Goal: Transaction & Acquisition: Purchase product/service

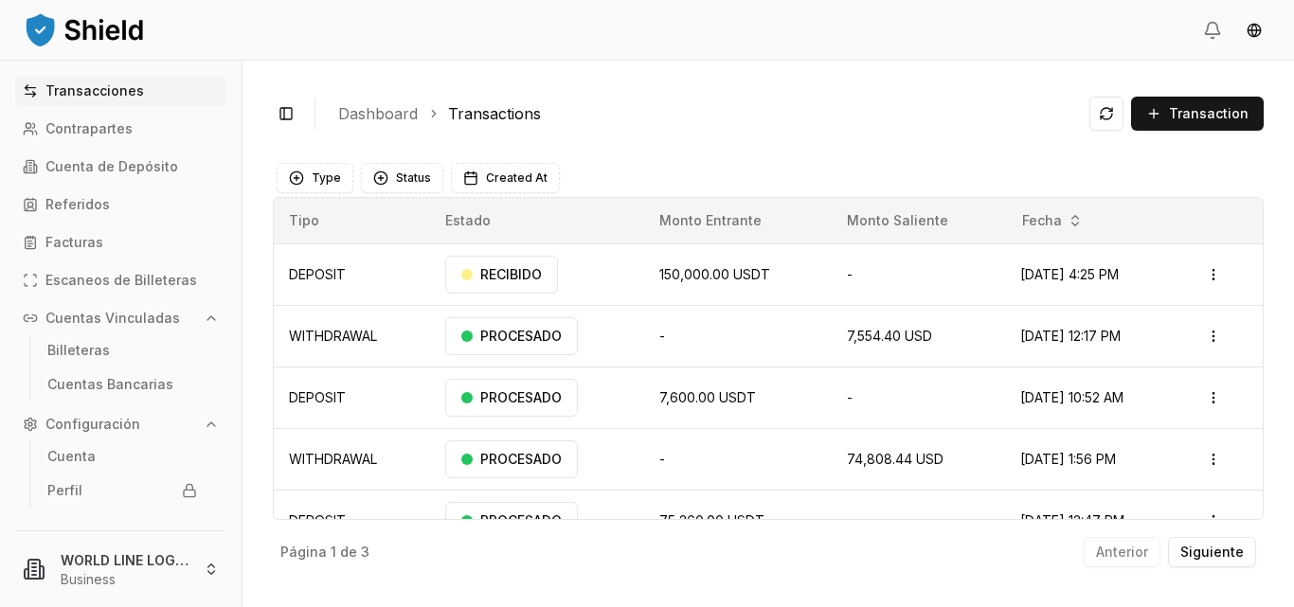
click at [62, 89] on p "Transacciones" at bounding box center [94, 90] width 99 height 13
click at [37, 85] on icon at bounding box center [30, 90] width 15 height 15
click at [1206, 274] on html "Transacciones Contrapartes Cuenta de Depósito Referidos Facturas Escaneos de Bi…" at bounding box center [647, 303] width 1294 height 607
click at [204, 319] on icon "button" at bounding box center [211, 318] width 15 height 15
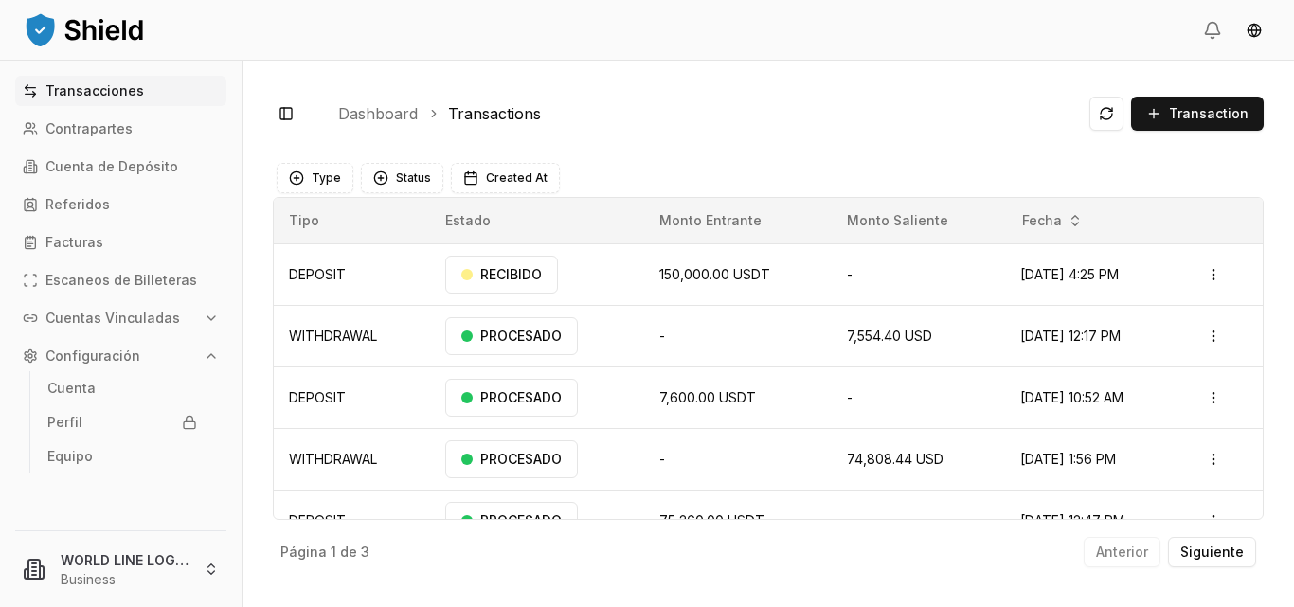
click at [190, 319] on button "Cuentas Vinculadas" at bounding box center [120, 318] width 211 height 30
click at [133, 166] on p "Cuenta de Depósito" at bounding box center [111, 166] width 133 height 13
click at [34, 160] on icon at bounding box center [30, 166] width 15 height 15
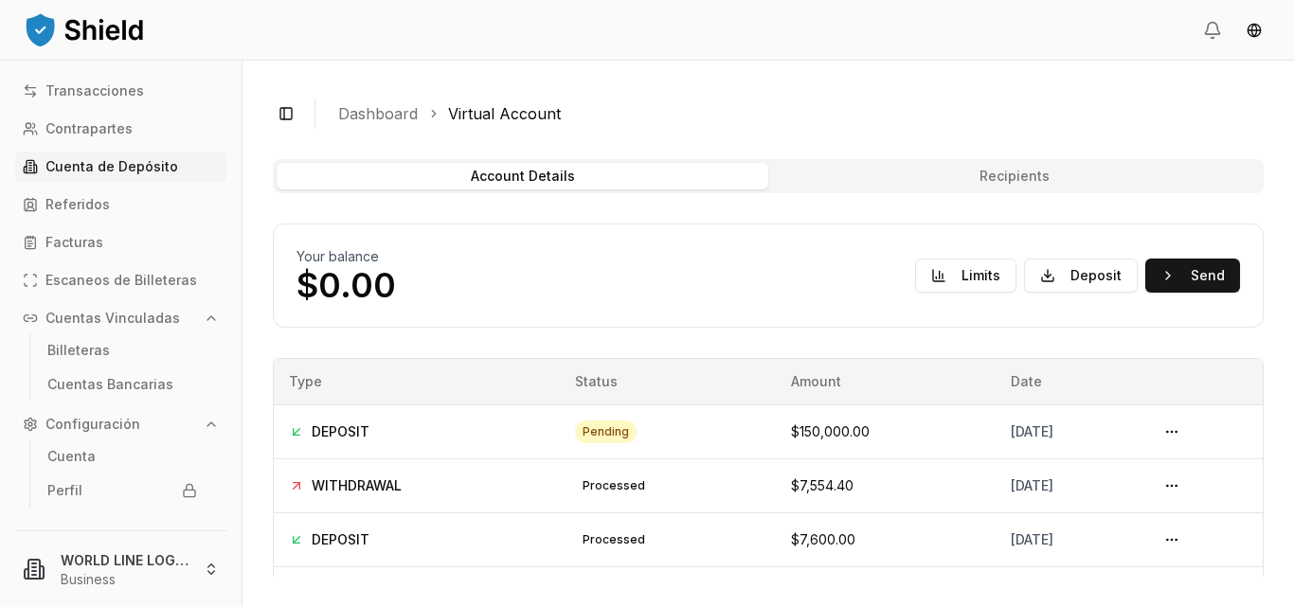
click at [34, 160] on icon at bounding box center [30, 166] width 15 height 15
click at [224, 228] on div "Transacciones Contrapartes Cuenta de Depósito Referidos Facturas Escaneos de Bi…" at bounding box center [121, 292] width 242 height 432
click at [1177, 430] on button at bounding box center [1172, 432] width 30 height 30
click at [1170, 430] on button at bounding box center [1172, 432] width 30 height 30
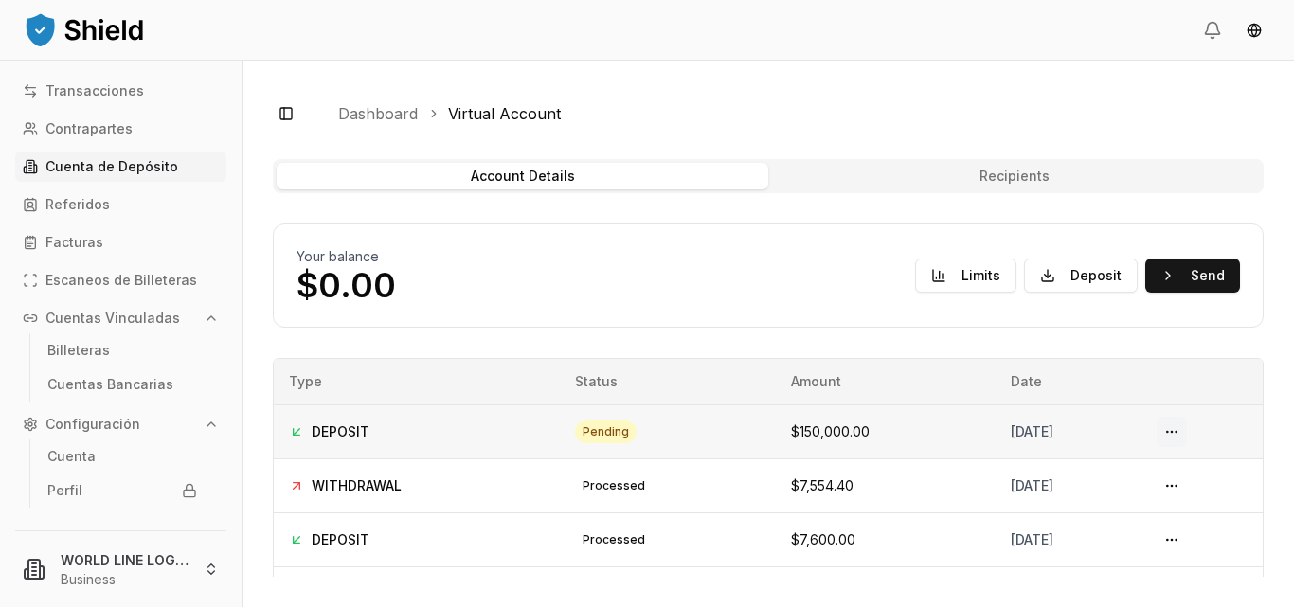
click at [1170, 430] on button at bounding box center [1172, 432] width 30 height 30
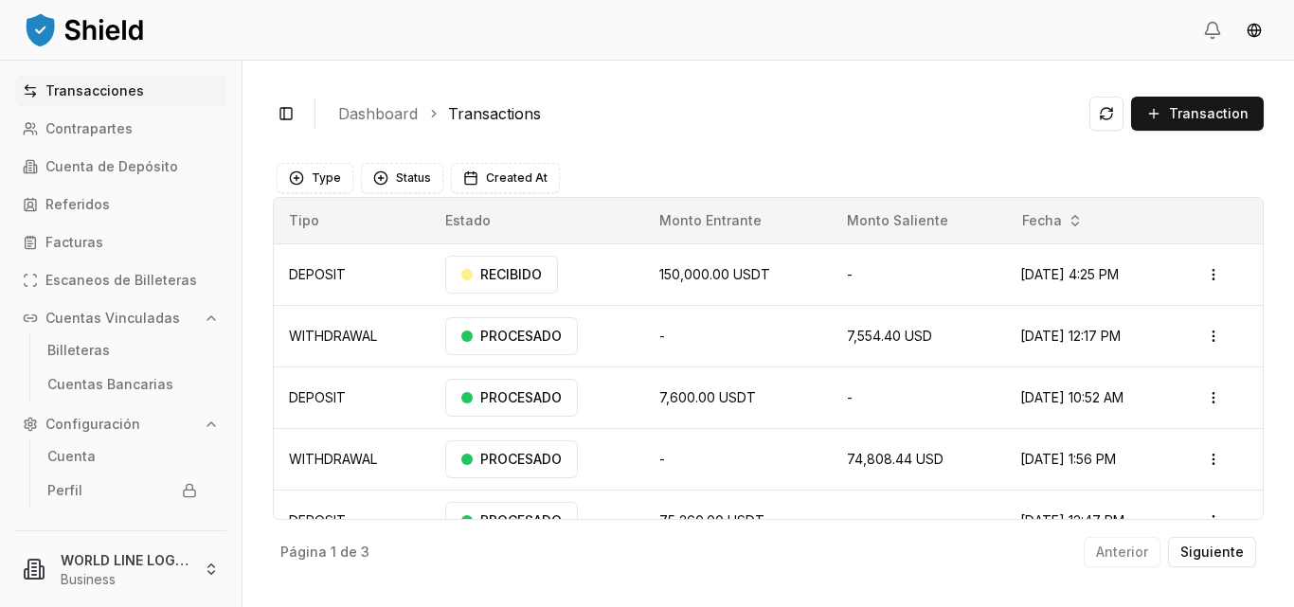
click at [599, 458] on td "PROCESADO" at bounding box center [537, 459] width 215 height 62
click at [1207, 275] on html "Transacciones Contrapartes Cuenta de Depósito Referidos Facturas Escaneos de Bi…" at bounding box center [647, 303] width 1294 height 607
click at [731, 126] on html "Transacciones Contrapartes Cuenta de Depósito Referidos Facturas Escaneos de Bi…" at bounding box center [647, 303] width 1294 height 607
click at [1206, 277] on html "Transacciones Contrapartes Cuenta de Depósito Referidos Facturas Escaneos de Bi…" at bounding box center [647, 303] width 1294 height 607
click at [882, 157] on html "Transacciones Contrapartes Cuenta de Depósito Referidos Facturas Escaneos de Bi…" at bounding box center [647, 303] width 1294 height 607
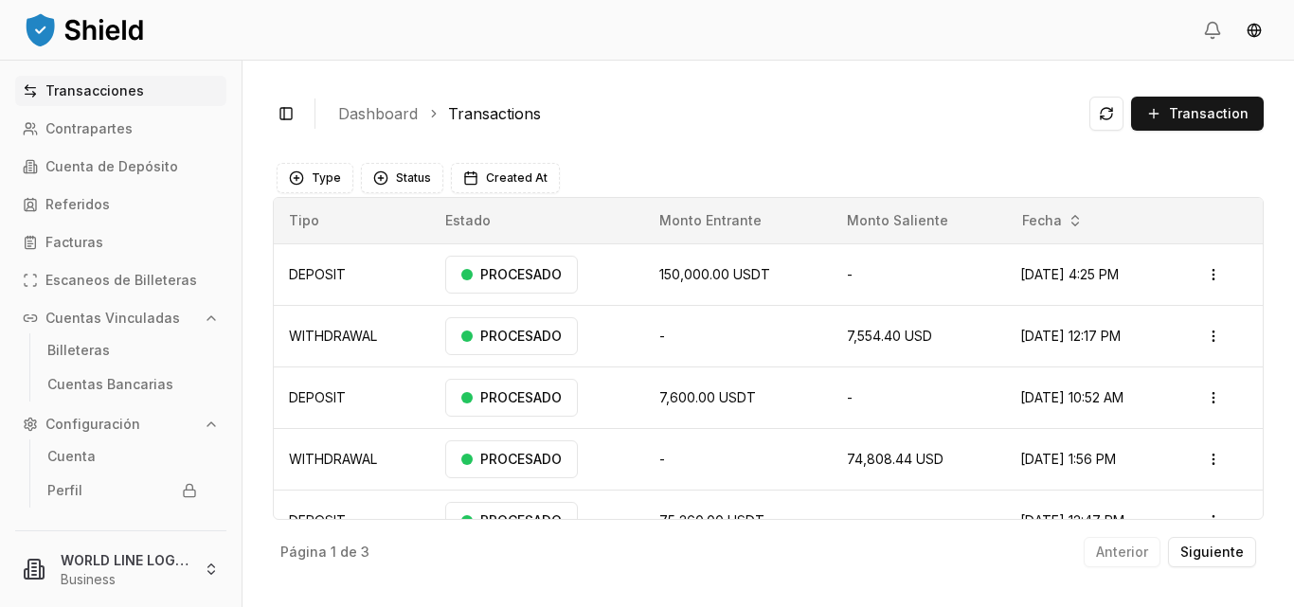
click at [882, 157] on main "Type Status Created At Tipo Estado Monto Entrante Monto Saliente Fecha DEPOSIT …" at bounding box center [768, 364] width 991 height 425
click at [1196, 111] on span "Transaction" at bounding box center [1209, 113] width 80 height 19
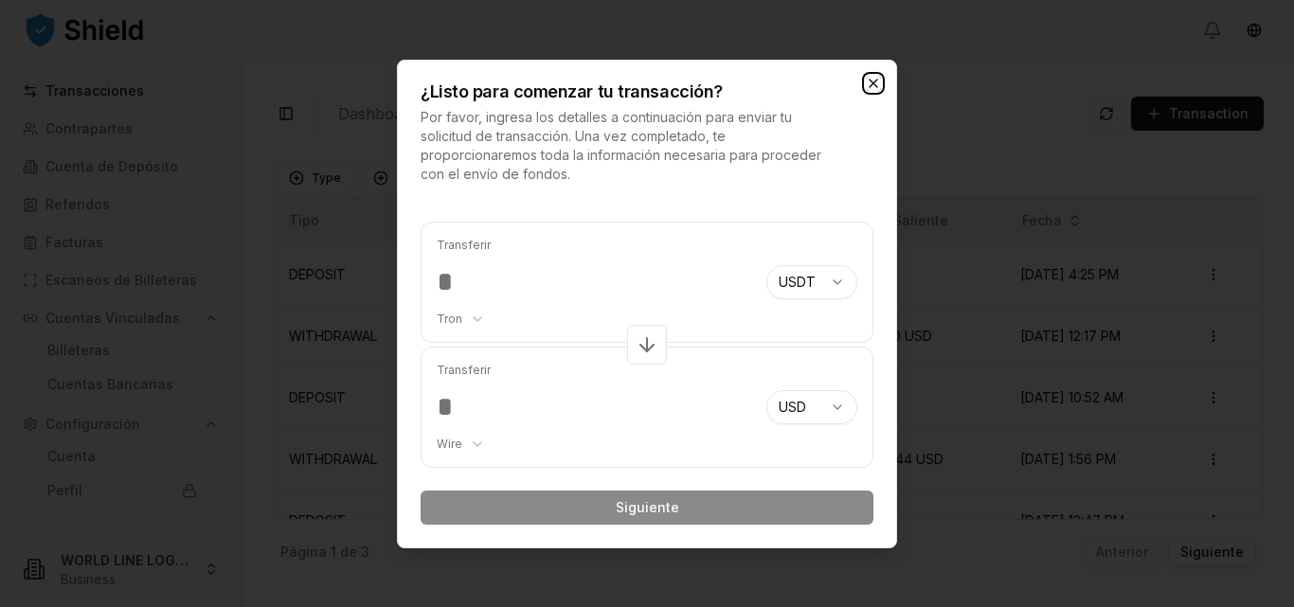
click at [871, 79] on icon "button" at bounding box center [873, 83] width 15 height 15
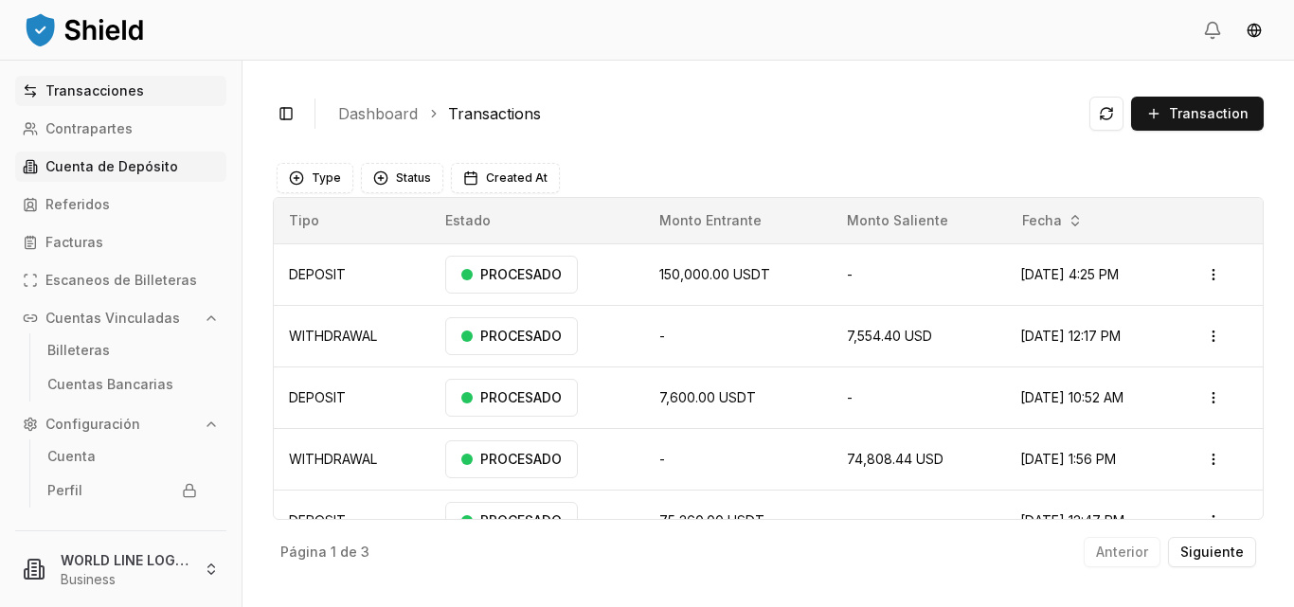
click at [85, 172] on p "Cuenta de Depósito" at bounding box center [111, 166] width 133 height 13
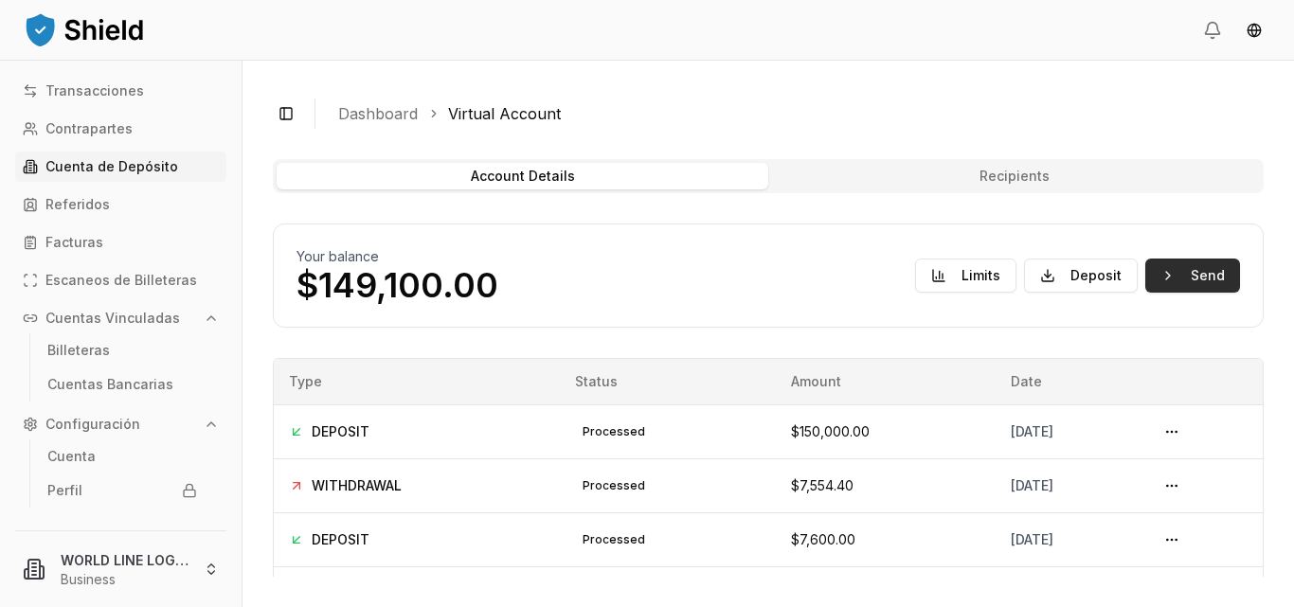
click at [1178, 278] on button "Send" at bounding box center [1193, 276] width 95 height 34
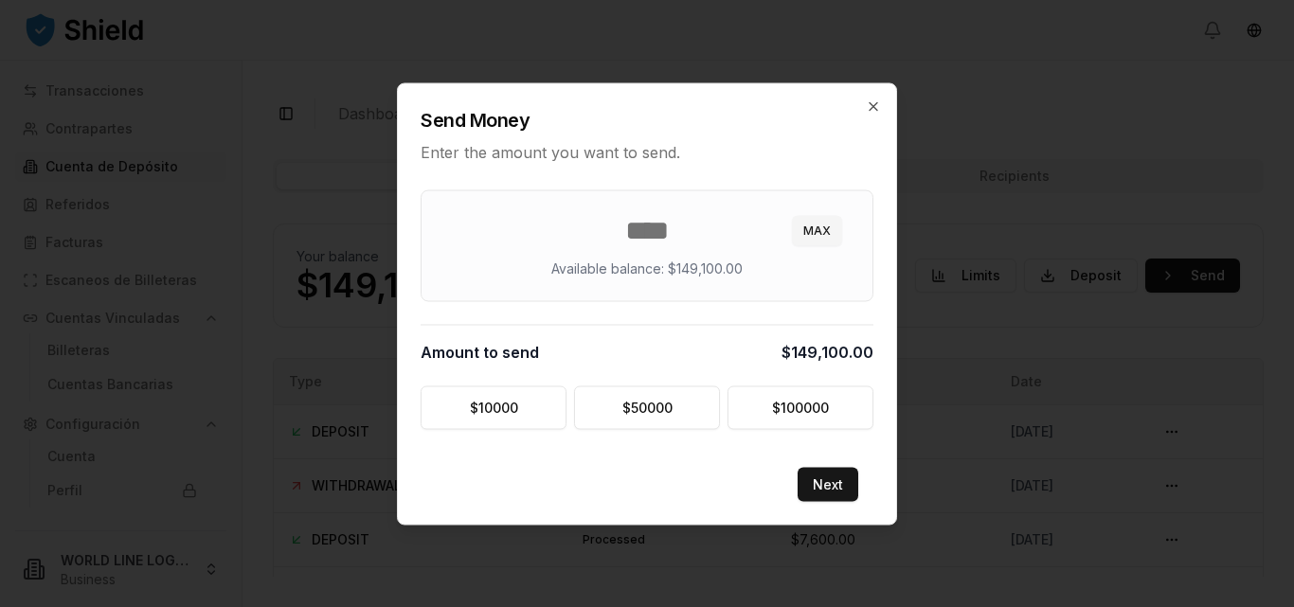
type input "******"
click at [879, 443] on div "****** MAX Available balance: $149,100.00 Amount to send $149,100.00 $ 10000 $ …" at bounding box center [647, 315] width 498 height 274
click at [820, 485] on button "Next" at bounding box center [828, 484] width 61 height 34
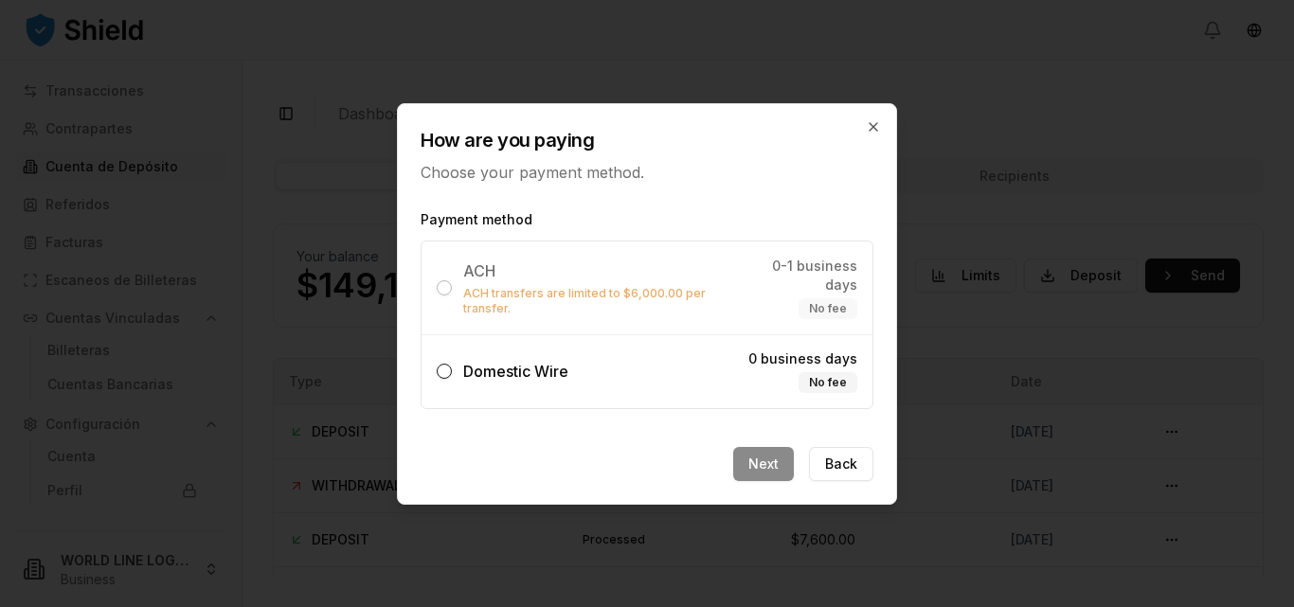
click at [443, 366] on button "Domestic Wire 0 business days No fee" at bounding box center [444, 371] width 15 height 15
click at [767, 455] on button "Next" at bounding box center [763, 464] width 61 height 34
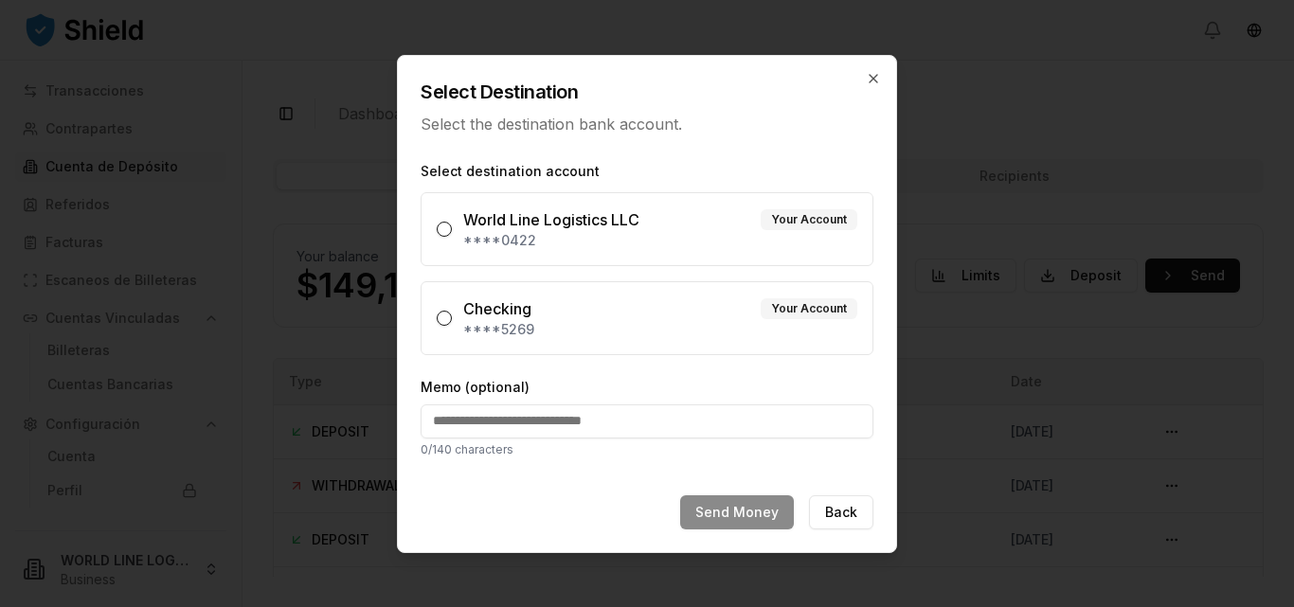
click at [449, 229] on button "World Line Logistics LLC Your Account ****0422" at bounding box center [444, 229] width 15 height 15
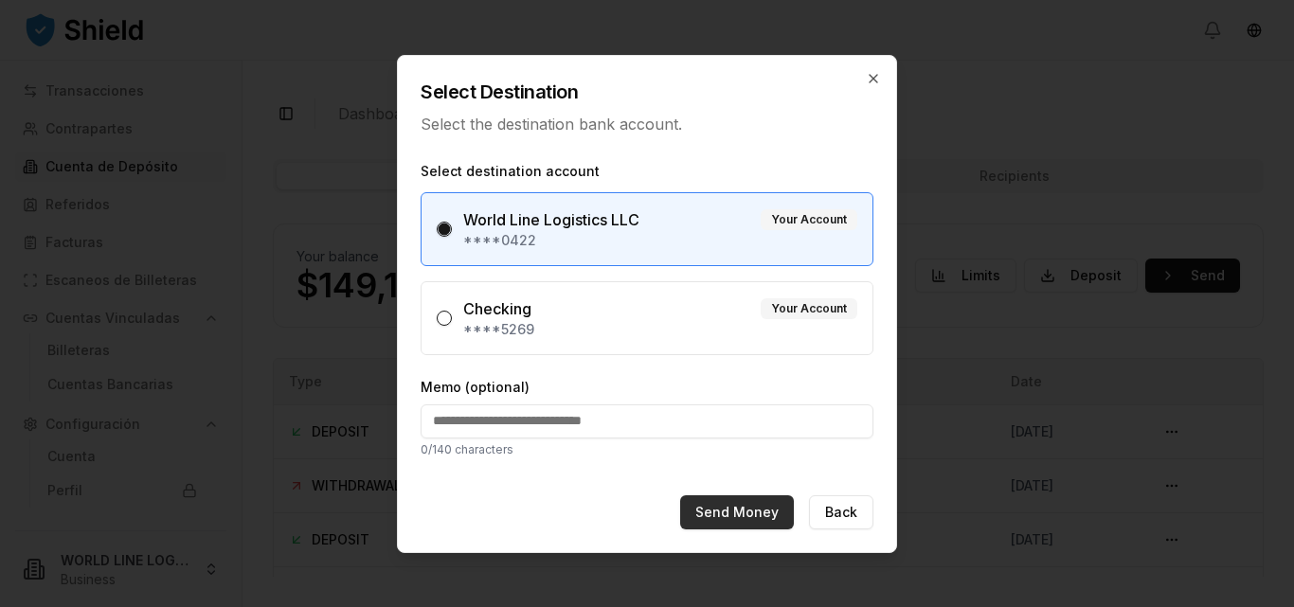
click at [742, 514] on button "Send Money" at bounding box center [737, 513] width 114 height 34
